Goal: Check status

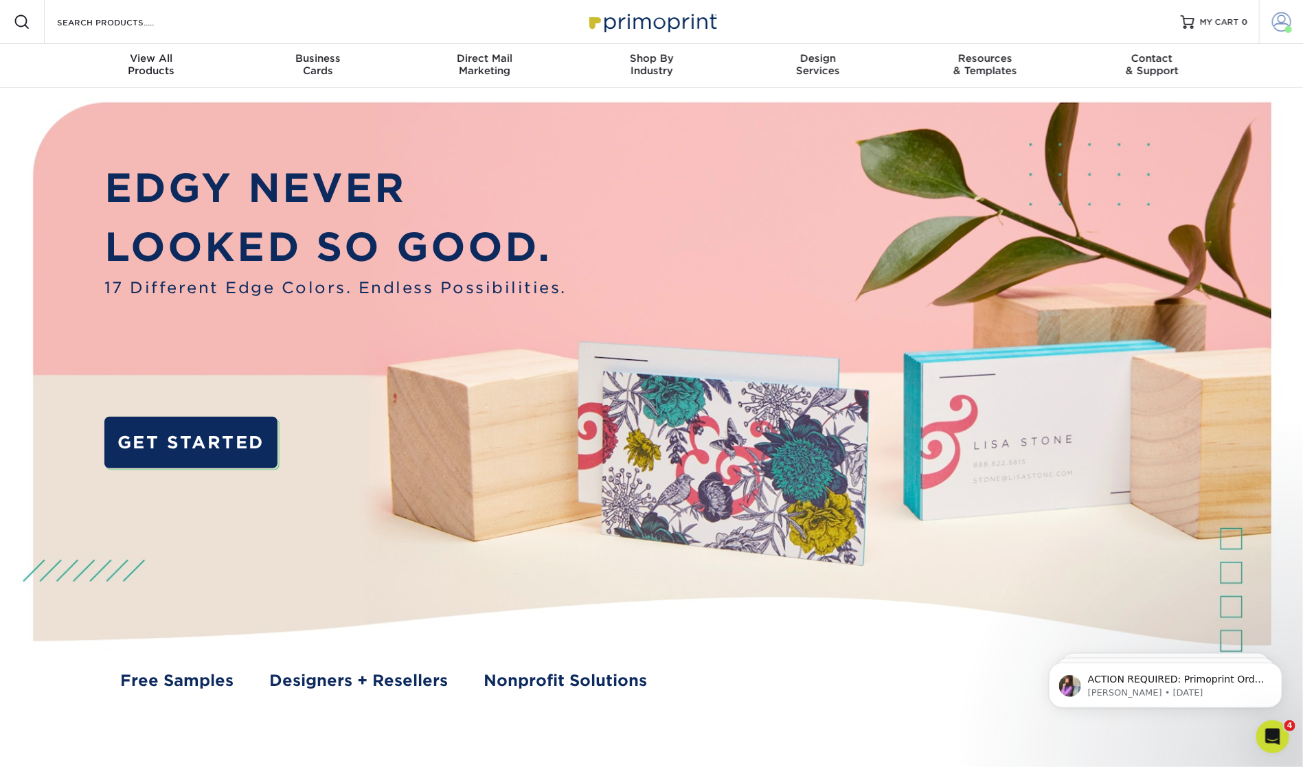
click at [1287, 21] on span at bounding box center [1281, 21] width 19 height 19
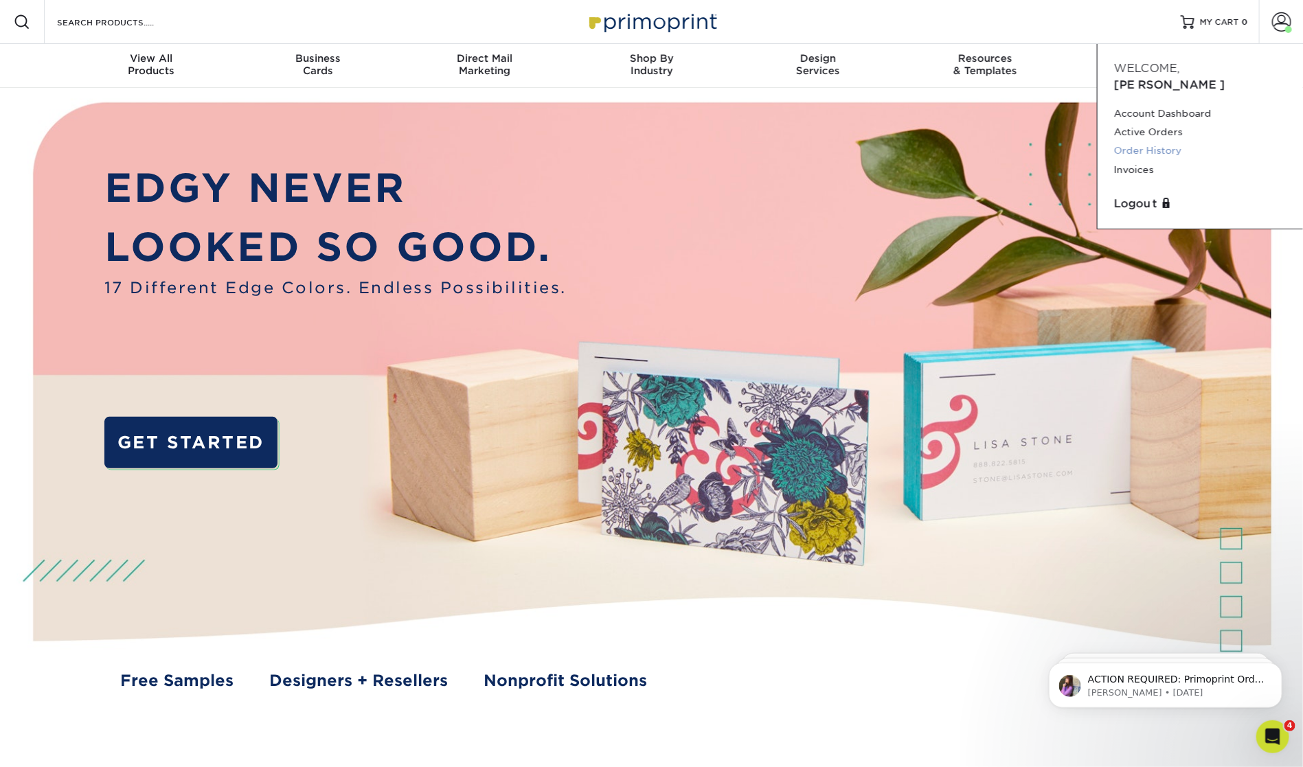
click at [1194, 141] on link "Order History" at bounding box center [1200, 150] width 172 height 19
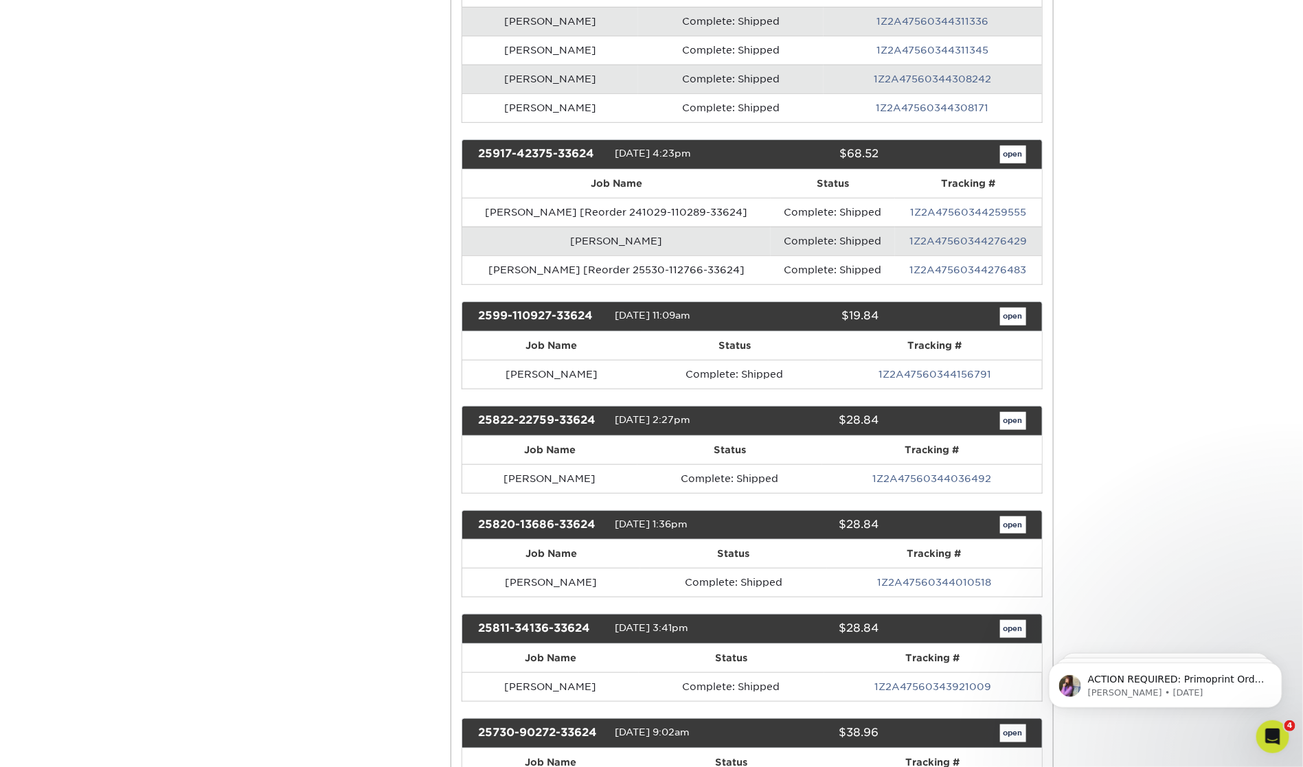
drag, startPoint x: 841, startPoint y: 307, endPoint x: 911, endPoint y: 308, distance: 69.4
click at [911, 308] on div "2599-110927-33624 [DATE] 11:09am $19.84 open" at bounding box center [752, 317] width 581 height 30
copy div "$19.84 open"
